Goal: Find specific page/section: Find specific page/section

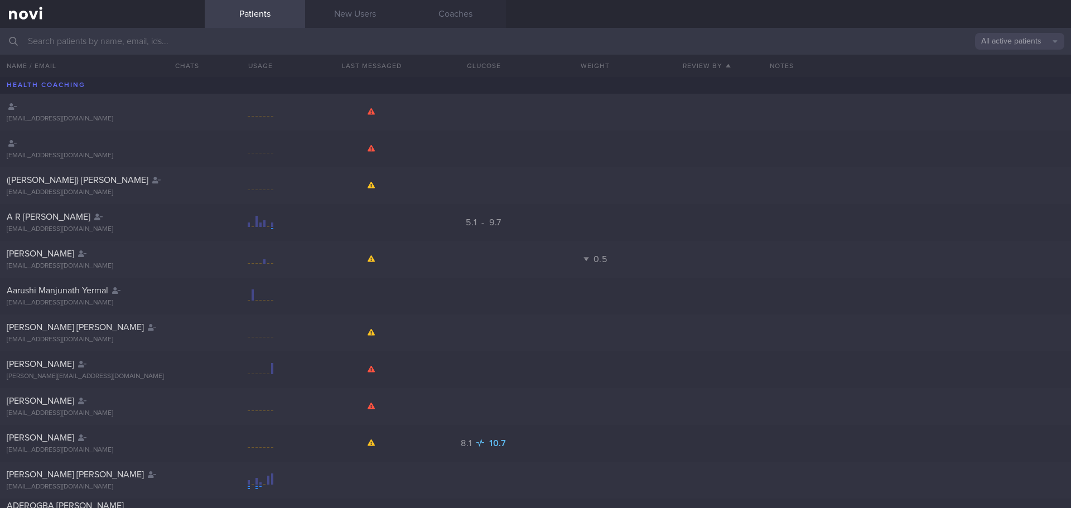
click at [75, 46] on input "text" at bounding box center [535, 41] width 1071 height 27
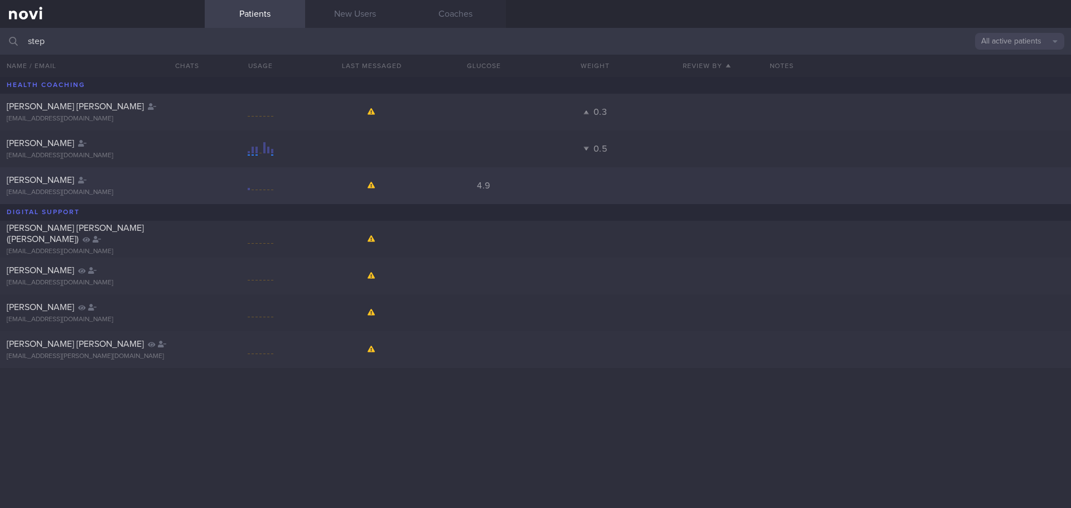
type input "step"
click at [84, 179] on div "[PERSON_NAME]" at bounding box center [101, 180] width 189 height 11
select select "9"
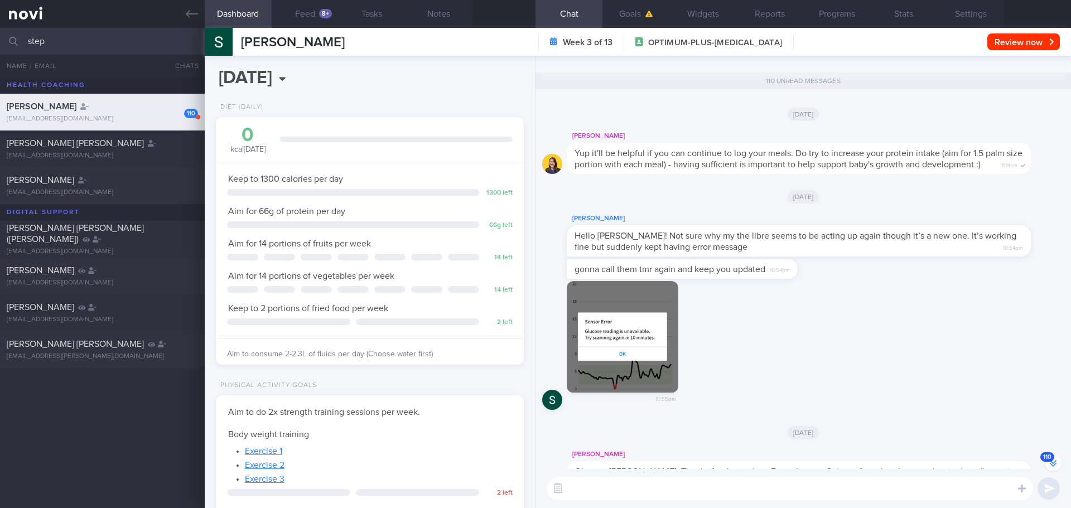
scroll to position [-6280, 0]
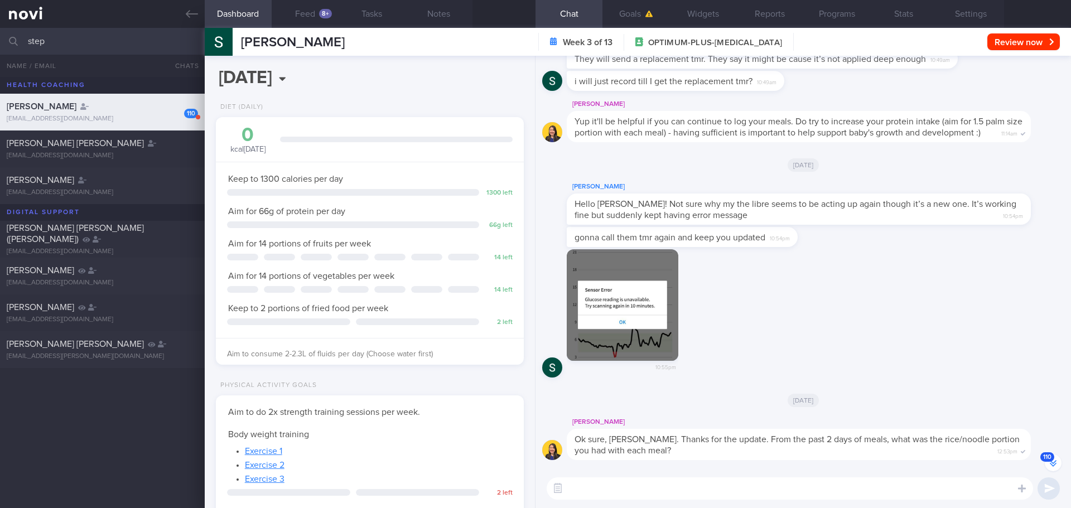
click at [1052, 463] on button "110" at bounding box center [1053, 463] width 17 height 17
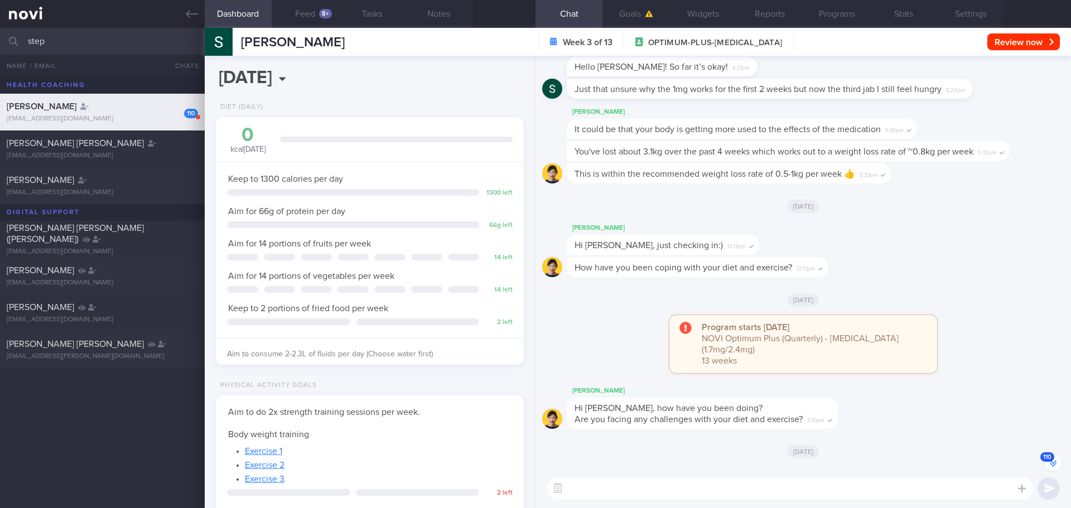
scroll to position [-279, 0]
click at [767, 15] on button "Reports" at bounding box center [769, 14] width 67 height 28
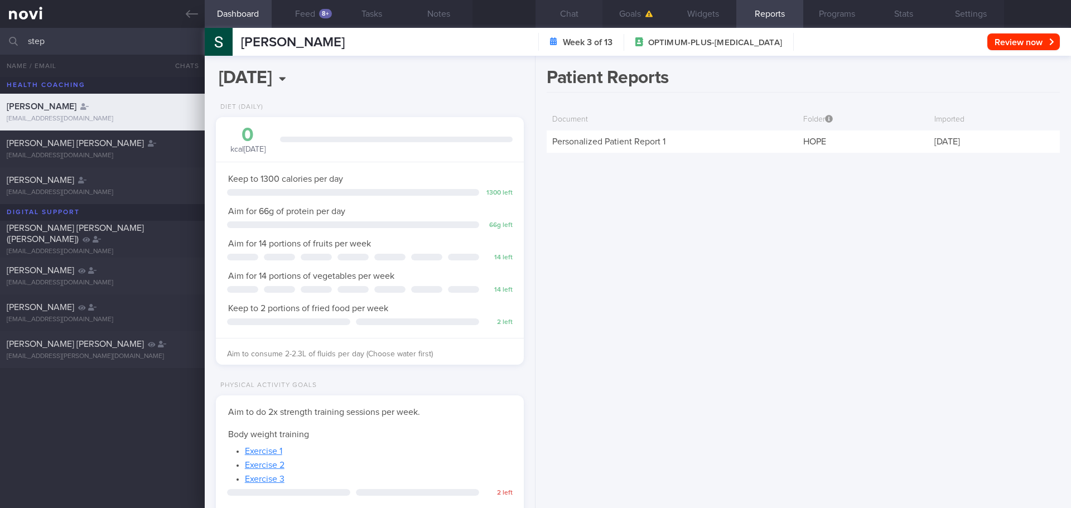
click at [570, 20] on button "Chat" at bounding box center [569, 14] width 67 height 28
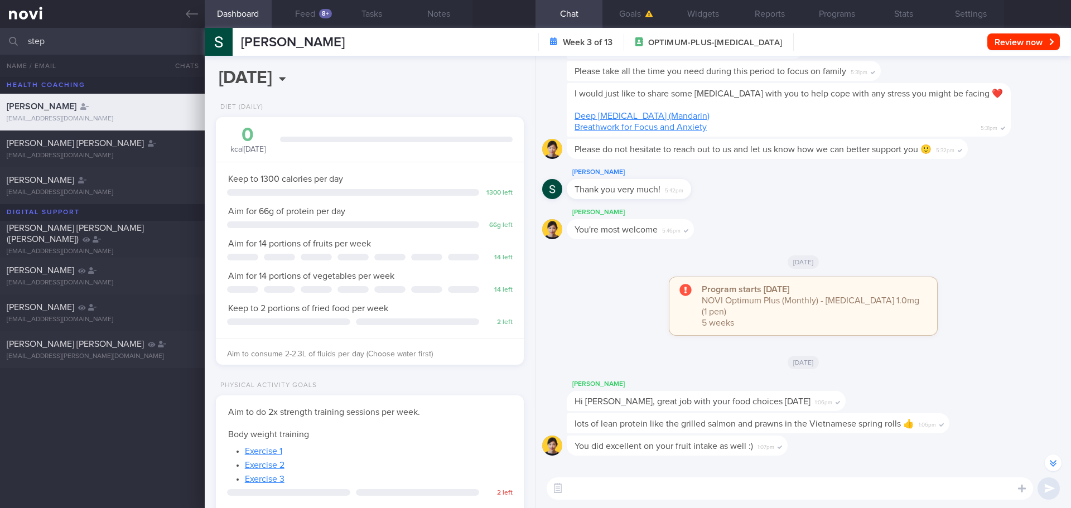
scroll to position [-1061, 0]
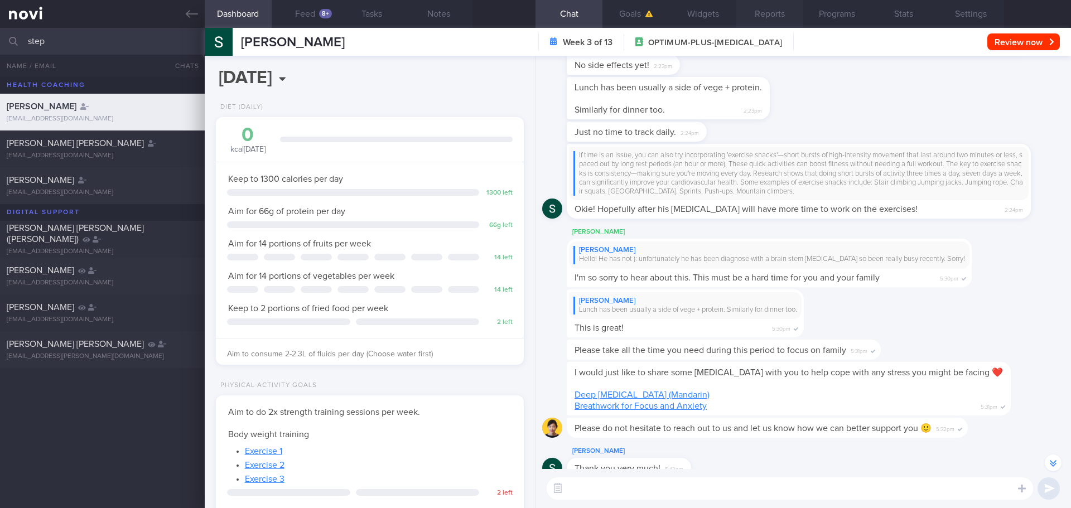
click at [773, 12] on button "Reports" at bounding box center [769, 14] width 67 height 28
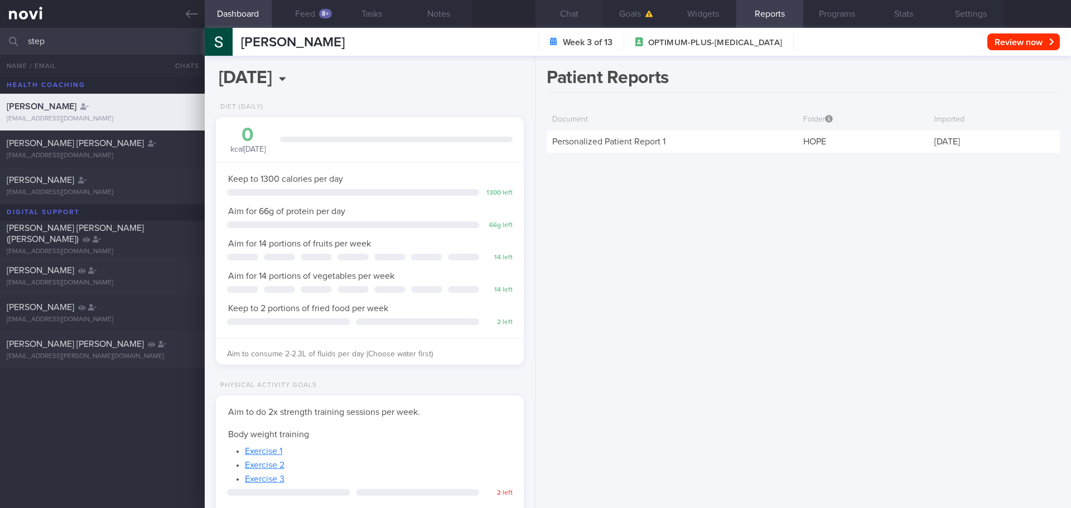
click at [565, 9] on button "Chat" at bounding box center [569, 14] width 67 height 28
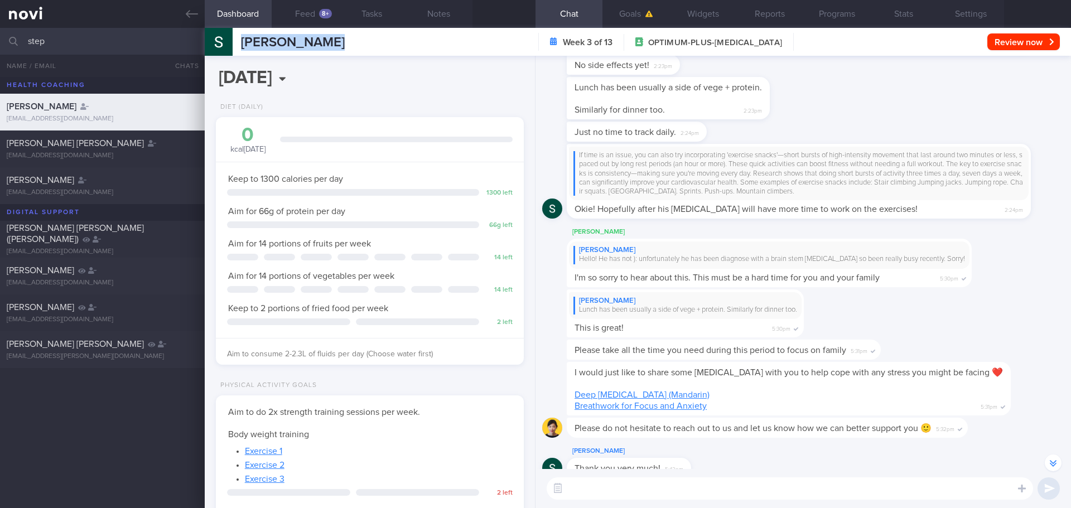
drag, startPoint x: 362, startPoint y: 41, endPoint x: 240, endPoint y: 38, distance: 121.6
click at [240, 38] on div "[PERSON_NAME] [PERSON_NAME] [EMAIL_ADDRESS][DOMAIN_NAME] Week 3 of 13 OPTIMUM-P…" at bounding box center [638, 42] width 866 height 28
copy span "[PERSON_NAME]"
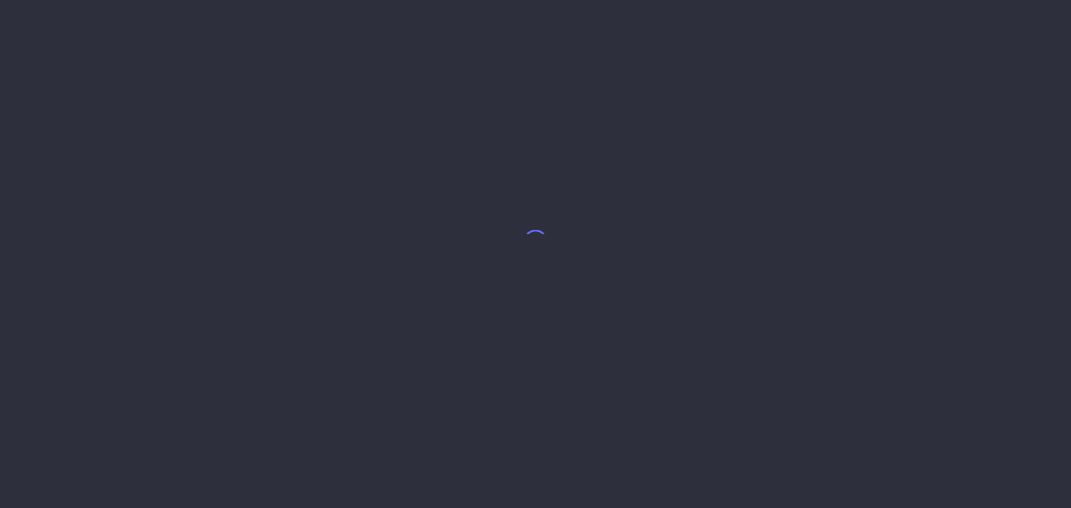
select select "9"
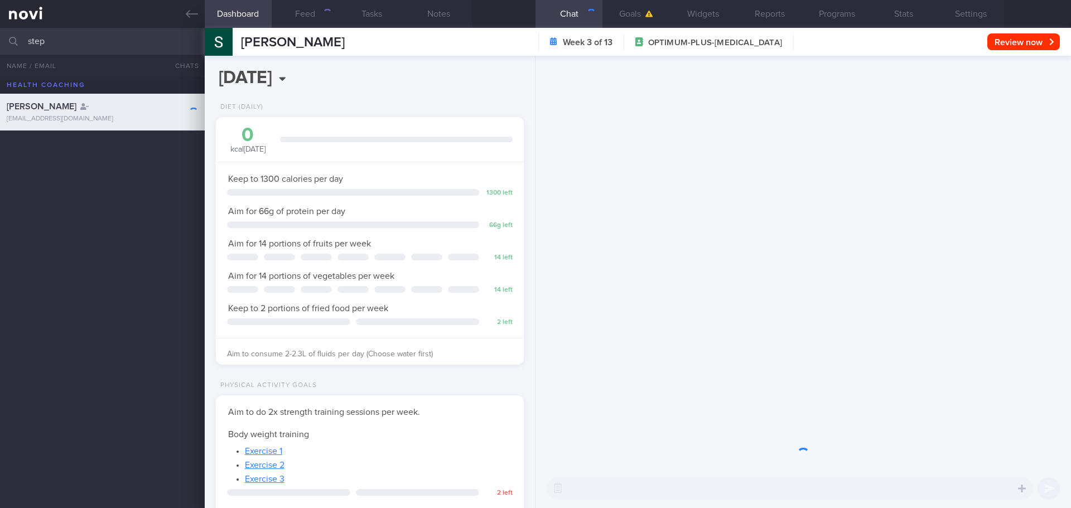
scroll to position [156, 280]
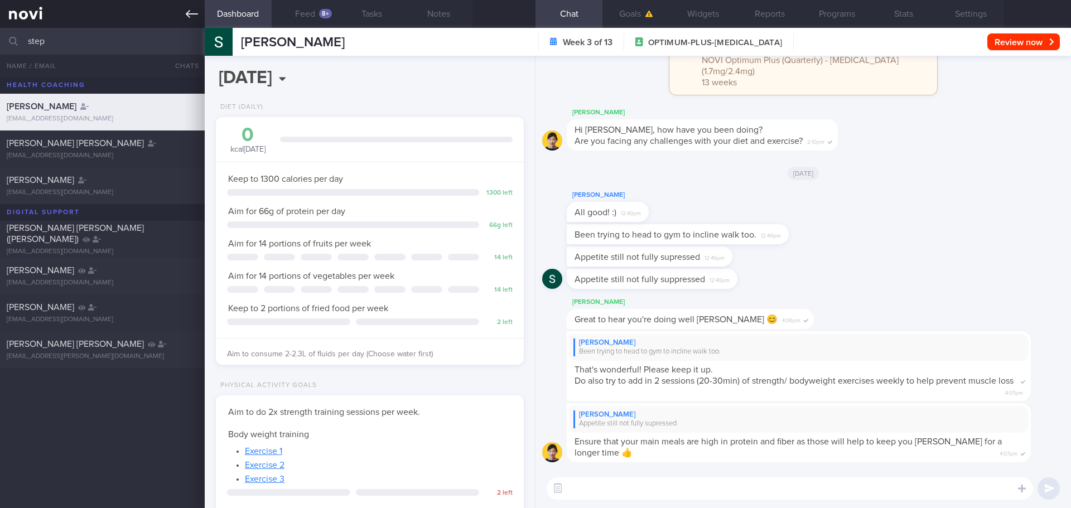
drag, startPoint x: 8, startPoint y: 24, endPoint x: 0, endPoint y: 13, distance: 13.5
click at [0, 13] on div "Patients New Users Coaches step All active patients Assigned patients All activ…" at bounding box center [535, 254] width 1071 height 508
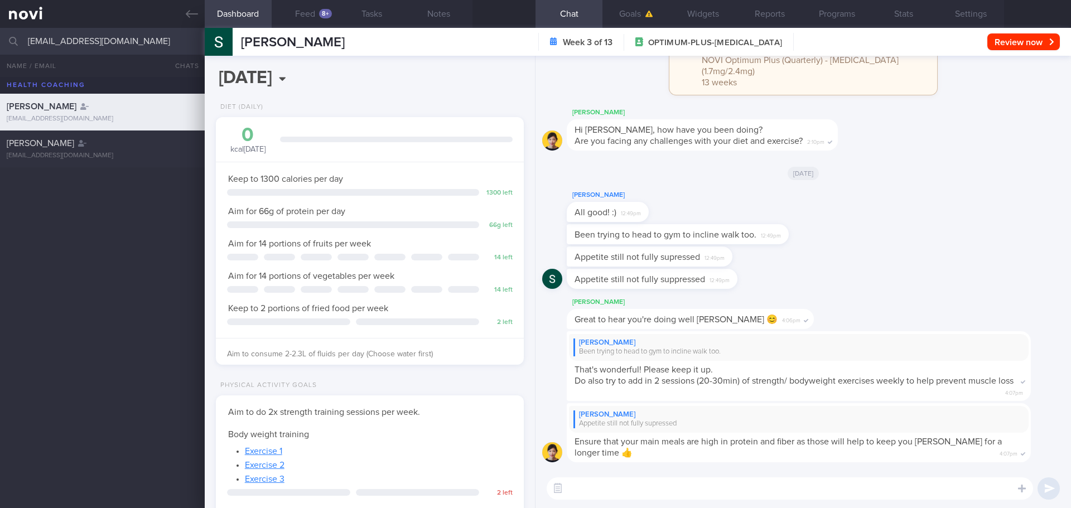
type input "[EMAIL_ADDRESS][DOMAIN_NAME]"
click at [88, 120] on div "[EMAIL_ADDRESS][DOMAIN_NAME]" at bounding box center [102, 119] width 191 height 8
click at [85, 150] on div "Stefanie Koh stefkoh@gmail.com" at bounding box center [102, 149] width 205 height 22
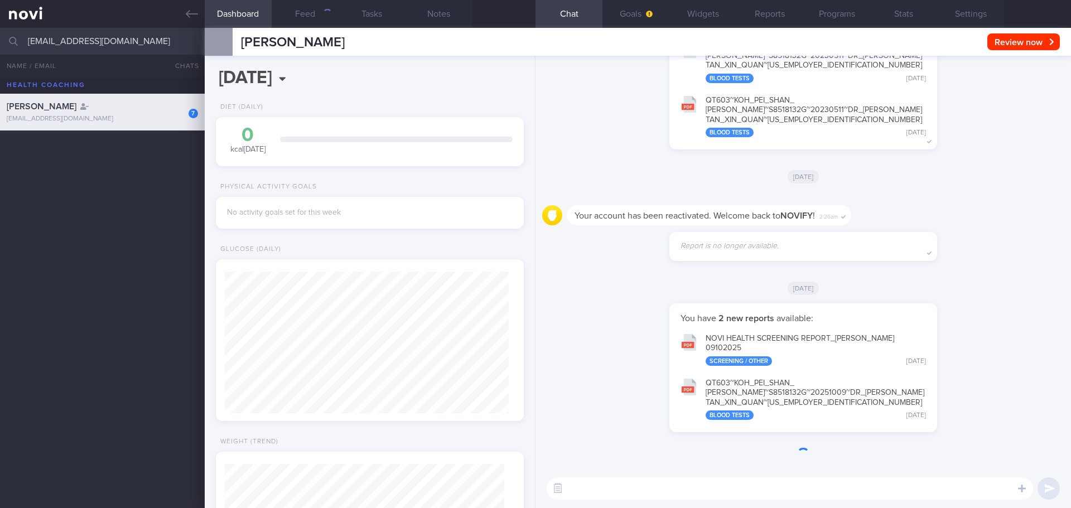
scroll to position [142, 285]
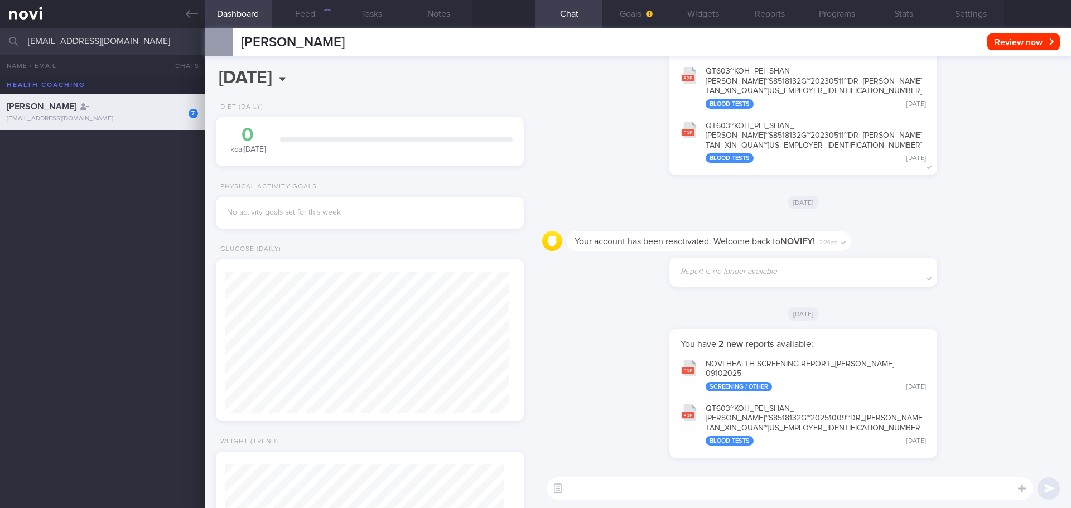
click at [122, 40] on input "[EMAIL_ADDRESS][DOMAIN_NAME]" at bounding box center [535, 41] width 1071 height 27
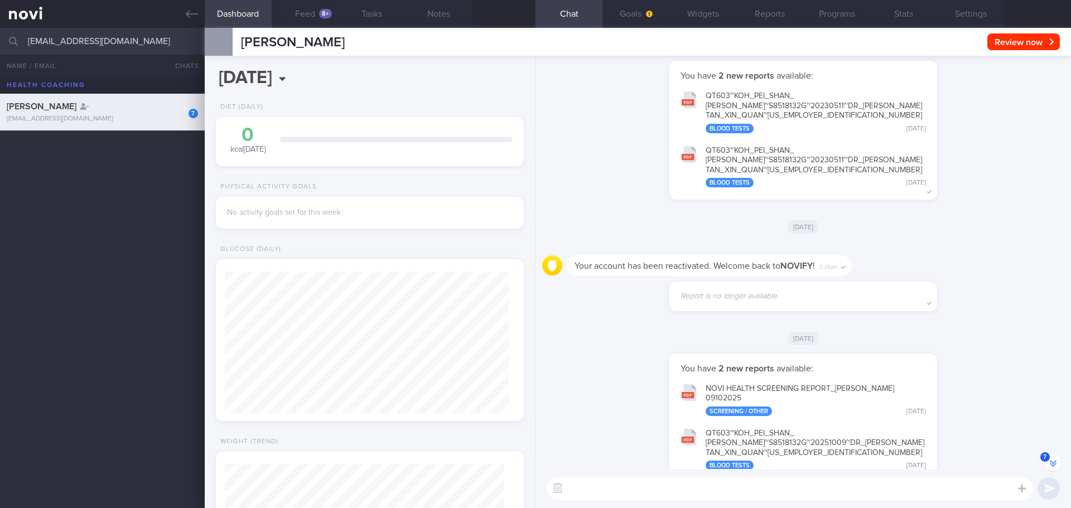
scroll to position [1, 0]
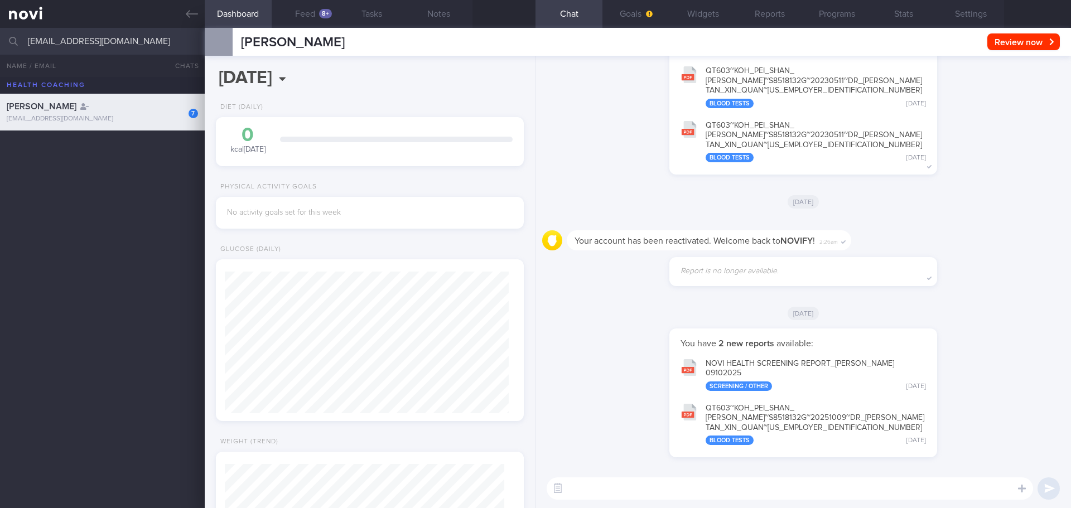
click at [750, 364] on button "NOVI HEALTH SCREENING REPORT_ KOH PEI SHAN STEFANIE_ 09102025 Screening / Other…" at bounding box center [803, 374] width 257 height 45
click at [871, 277] on div "Report is no longer available." at bounding box center [804, 271] width 268 height 29
drag, startPoint x: 871, startPoint y: 277, endPoint x: 743, endPoint y: 273, distance: 128.4
click at [743, 273] on div "Report is no longer available." at bounding box center [804, 271] width 268 height 29
click at [758, 9] on button "Reports" at bounding box center [769, 14] width 67 height 28
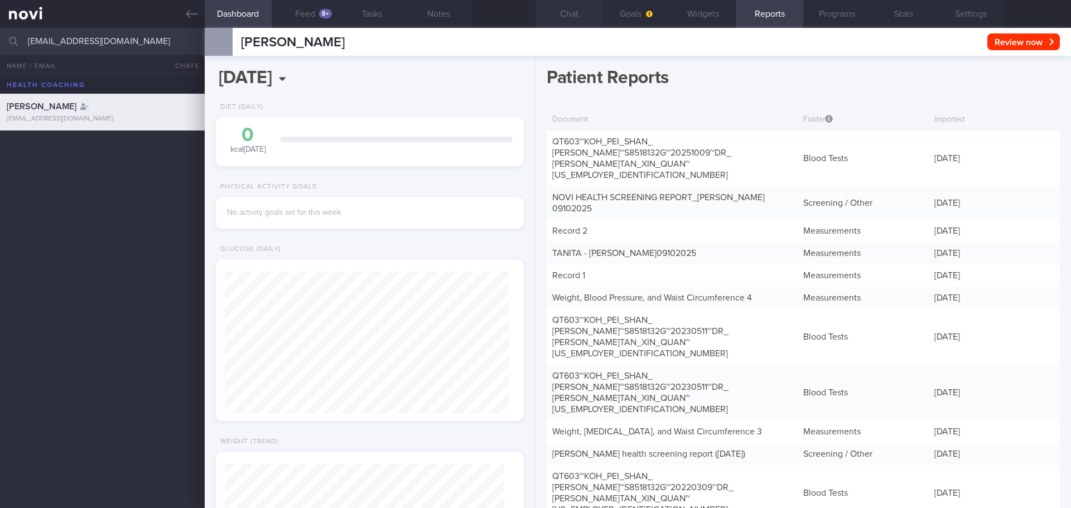
click at [568, 13] on button "Chat" at bounding box center [569, 14] width 67 height 28
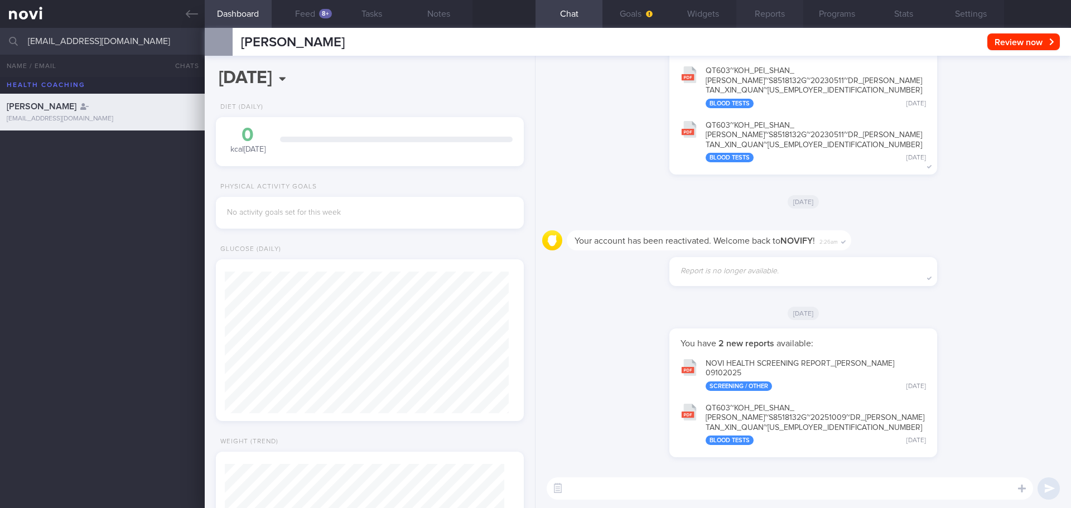
click at [787, 15] on button "Reports" at bounding box center [769, 14] width 67 height 28
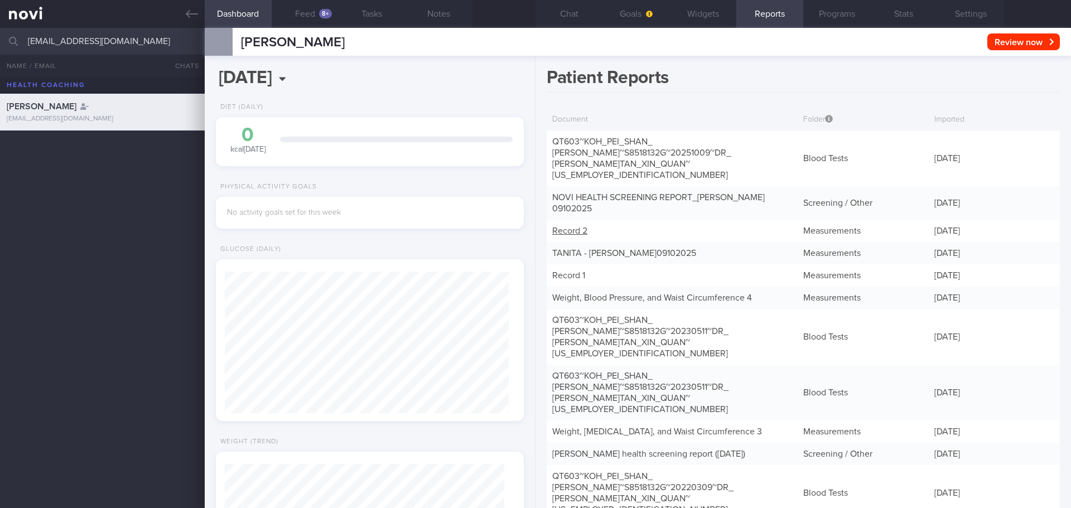
click at [566, 227] on link "Record 2" at bounding box center [569, 231] width 35 height 9
click at [578, 18] on button "Chat" at bounding box center [569, 14] width 67 height 28
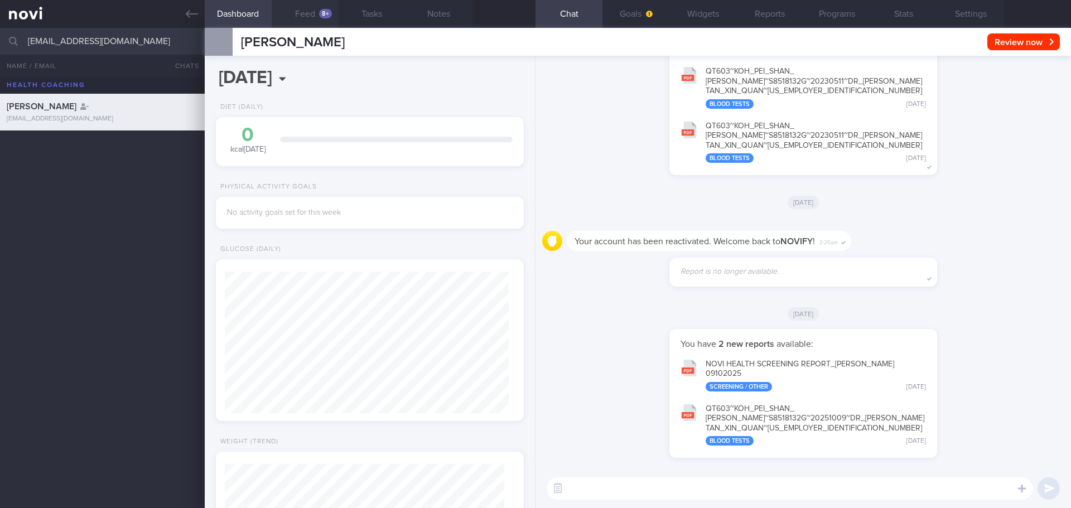
click at [322, 7] on button "Feed 8+" at bounding box center [305, 14] width 67 height 28
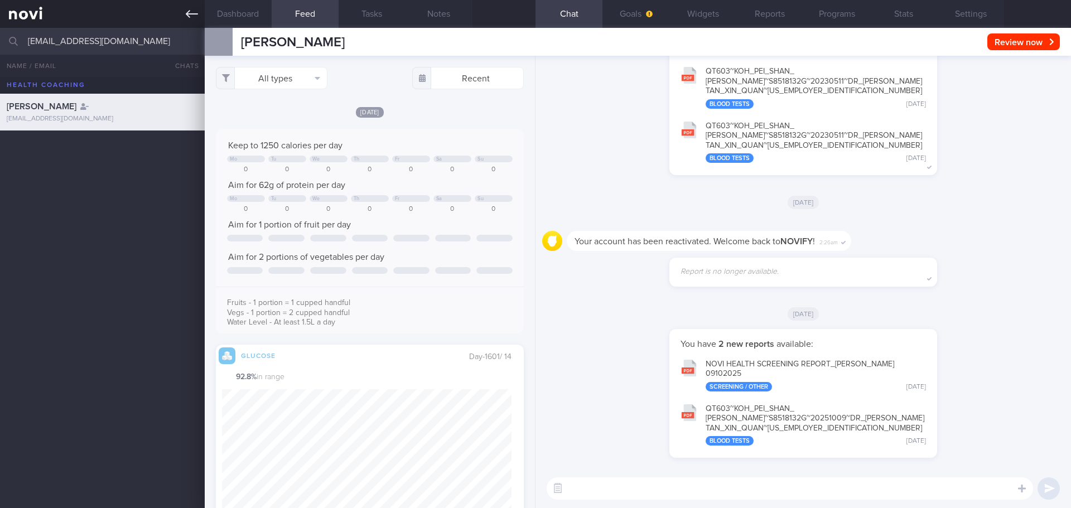
scroll to position [182, 290]
